Goal: Navigation & Orientation: Find specific page/section

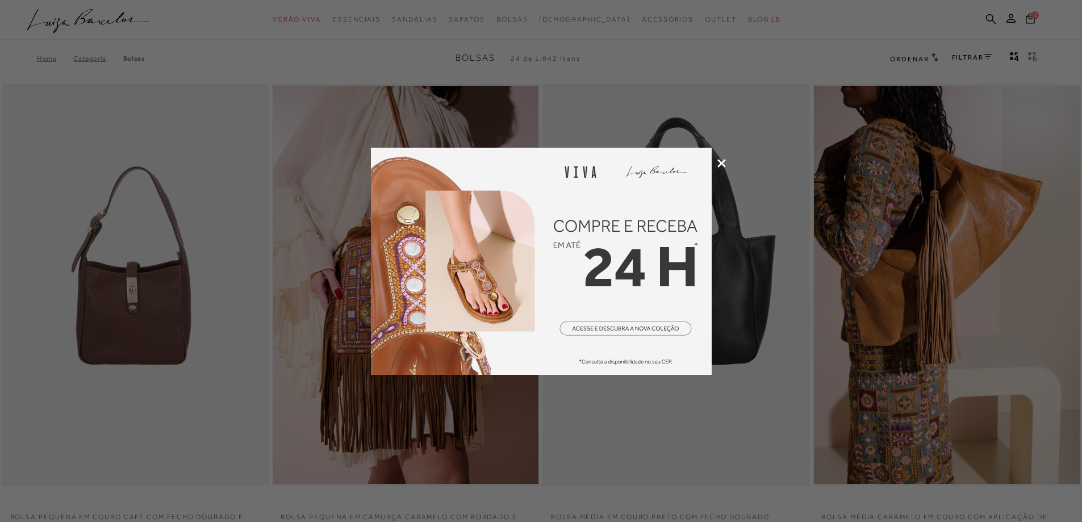
click at [720, 163] on icon at bounding box center [721, 163] width 9 height 9
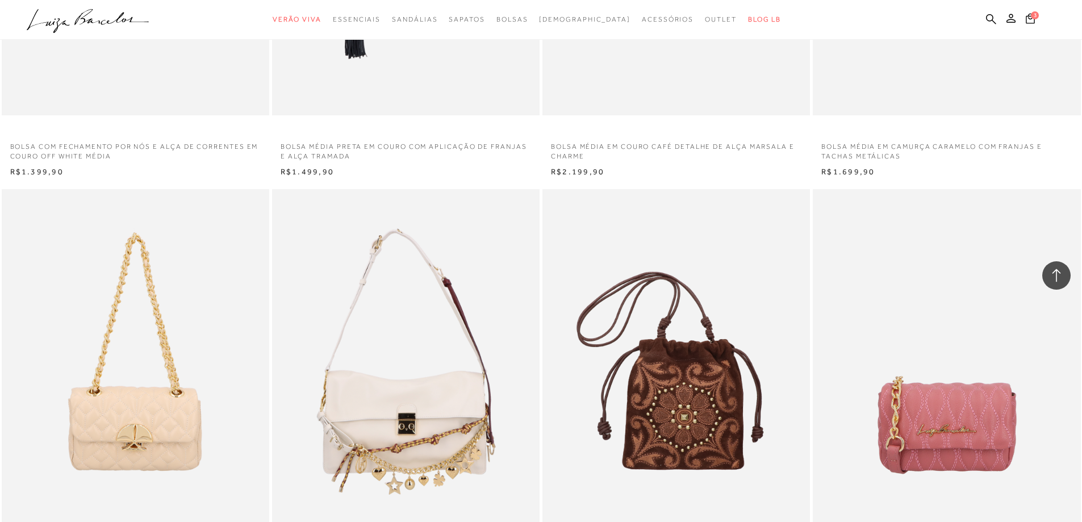
scroll to position [1931, 0]
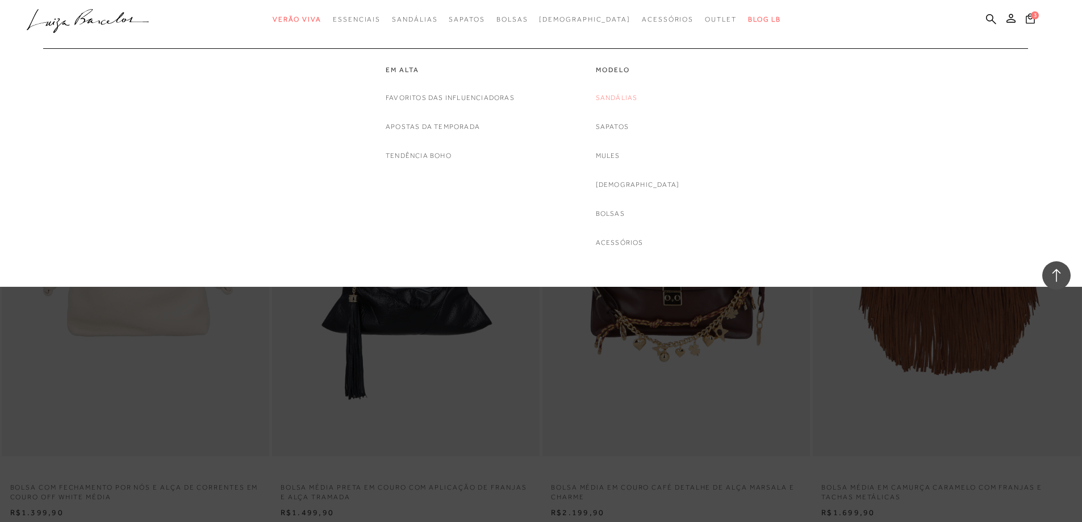
click at [629, 96] on link "Sandálias" at bounding box center [617, 98] width 42 height 12
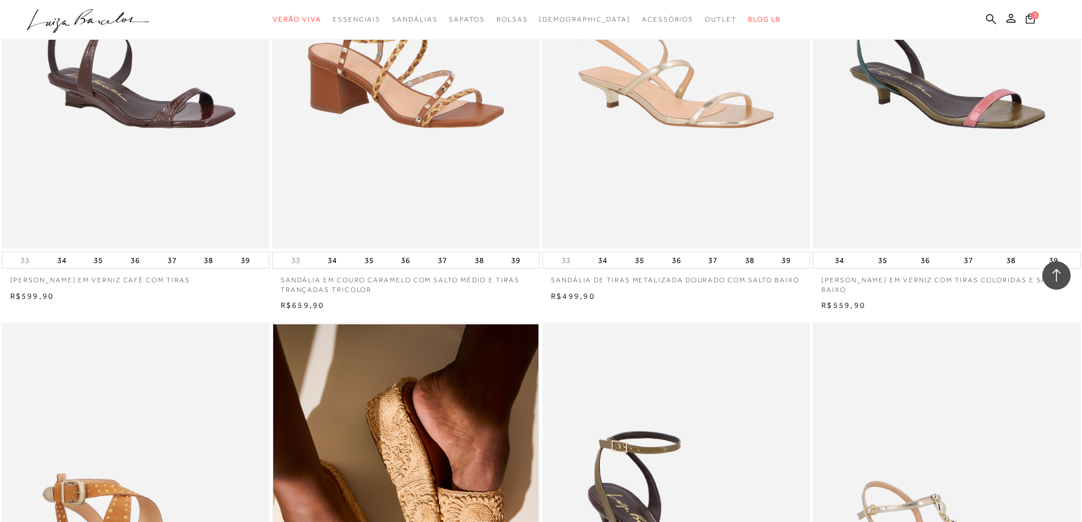
scroll to position [2138, 0]
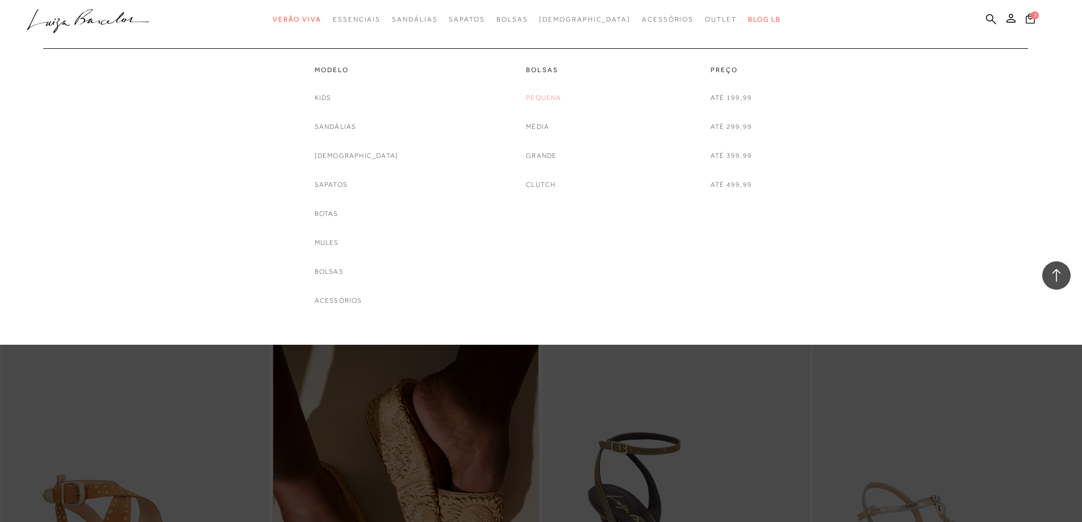
click at [543, 98] on link "Pequena" at bounding box center [543, 98] width 35 height 12
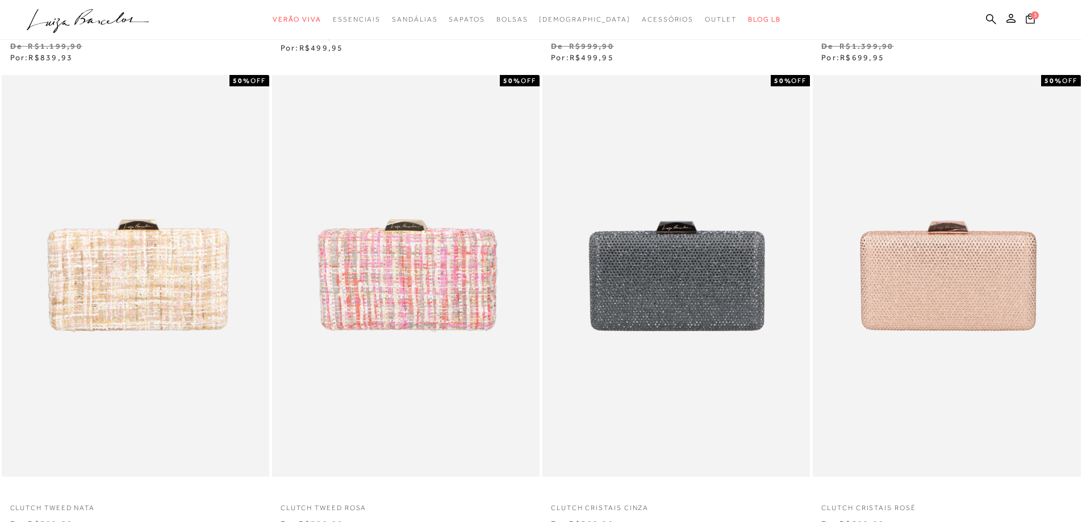
scroll to position [454, 0]
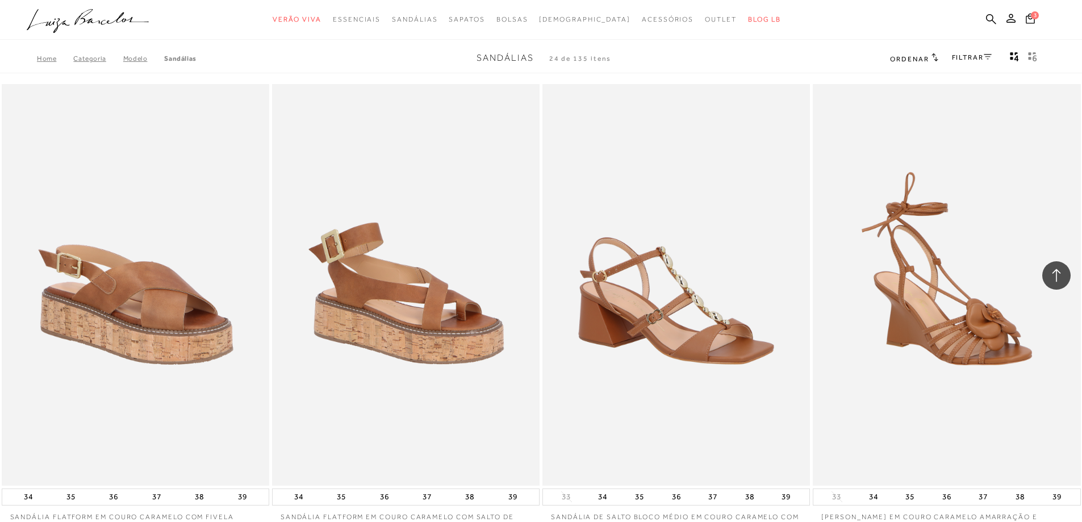
scroll to position [1931, 0]
